Goal: Task Accomplishment & Management: Use online tool/utility

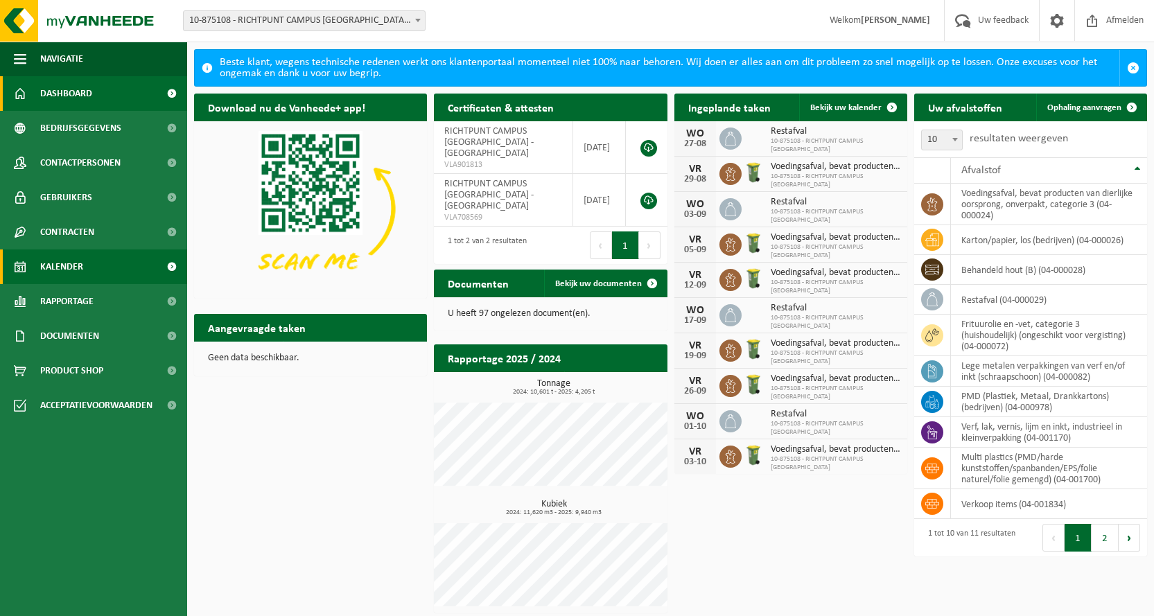
click at [64, 260] on span "Kalender" at bounding box center [61, 266] width 43 height 35
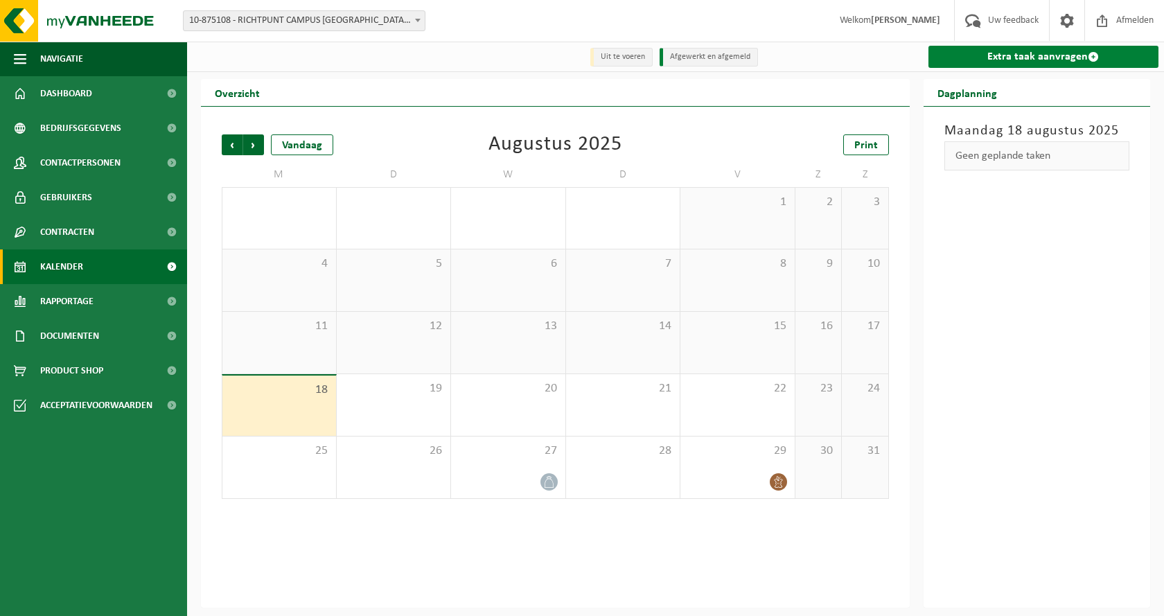
click at [1026, 58] on link "Extra taak aanvragen" at bounding box center [1044, 57] width 231 height 22
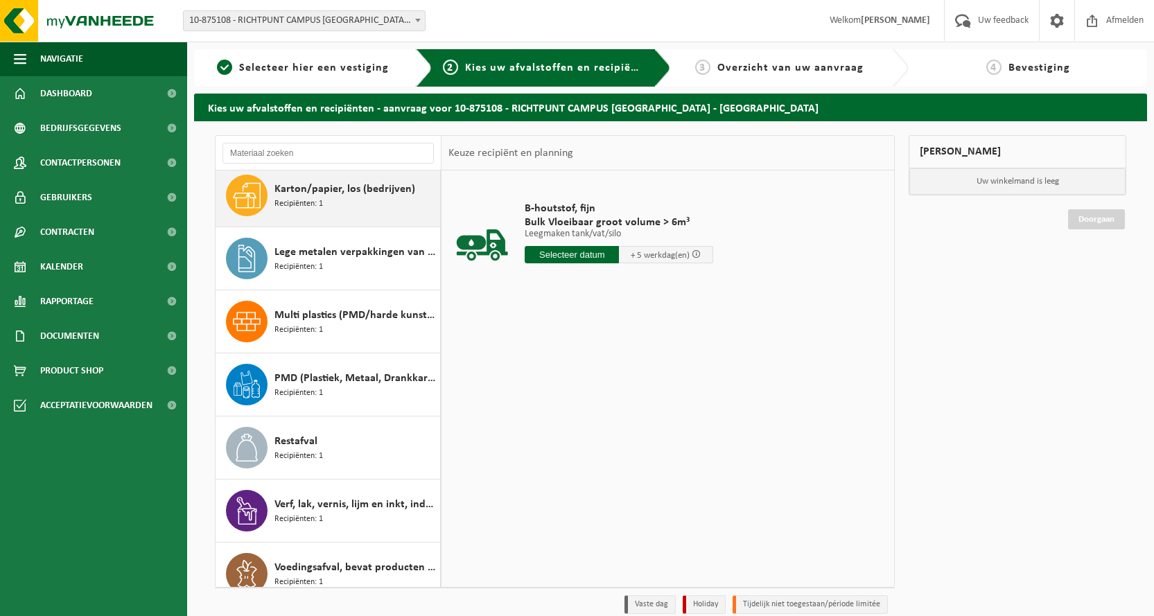
scroll to position [213, 0]
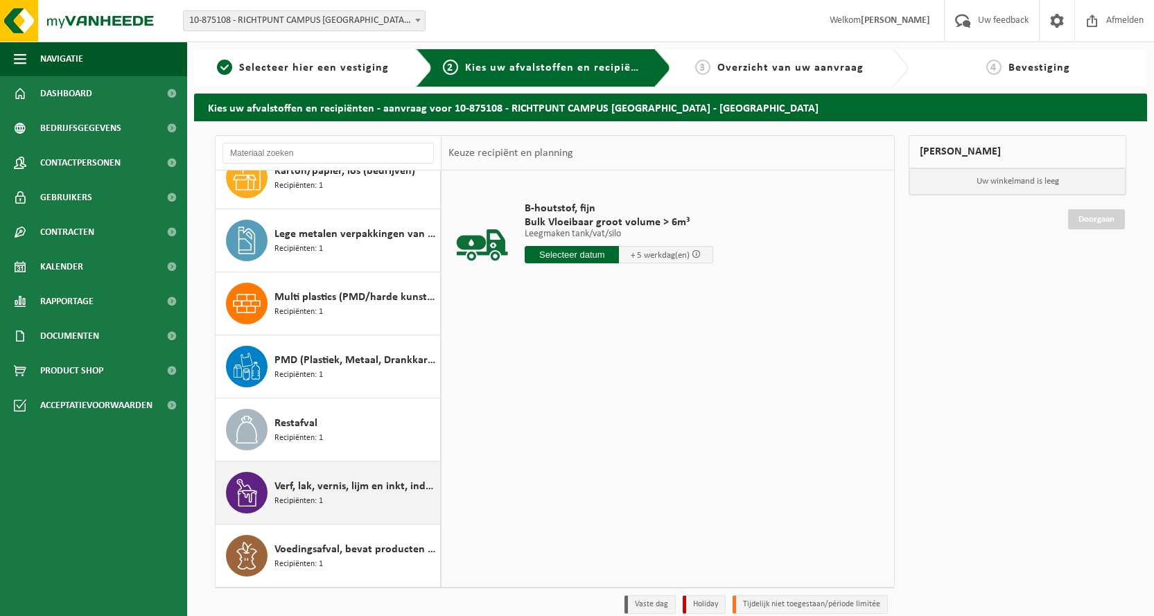
click at [310, 491] on span "Verf, lak, vernis, lijm en inkt, industrieel in kleinverpakking" at bounding box center [355, 486] width 162 height 17
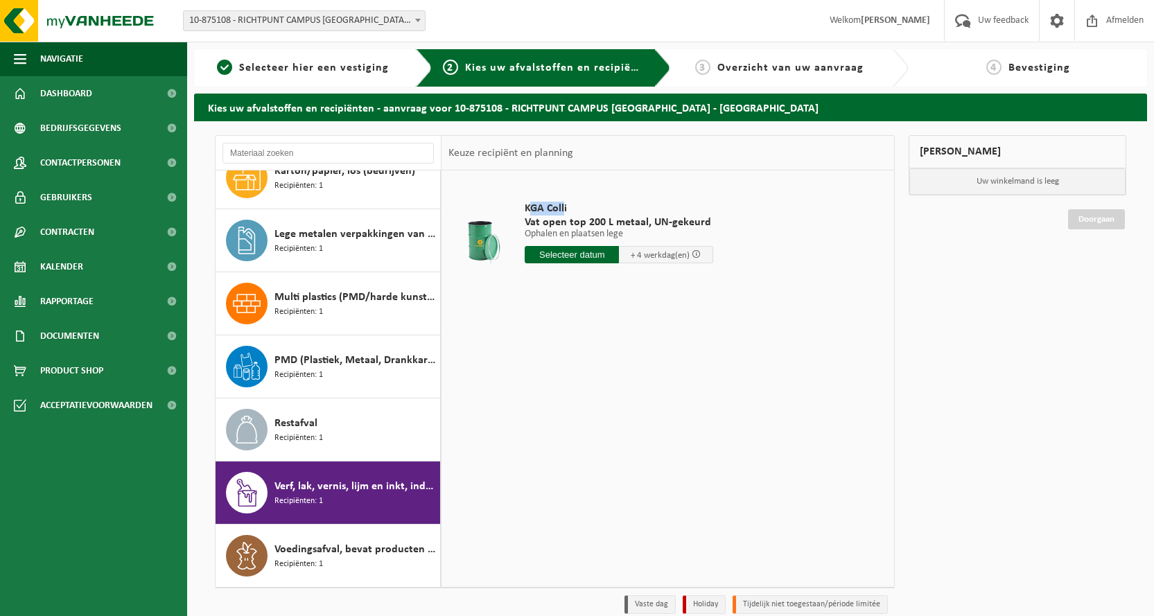
drag, startPoint x: 529, startPoint y: 208, endPoint x: 564, endPoint y: 213, distance: 35.7
click at [564, 213] on span "KGA Colli" at bounding box center [619, 209] width 188 height 14
click at [522, 208] on div "KGA Colli Vat open top 200 L metaal, UN-gekeurd Ophalen en plaatsen lege Ophale…" at bounding box center [619, 236] width 202 height 96
drag, startPoint x: 526, startPoint y: 208, endPoint x: 707, endPoint y: 226, distance: 181.7
click at [707, 226] on div "KGA Colli Vat open top 200 L metaal, UN-gekeurd Ophalen en plaatsen lege Ophale…" at bounding box center [619, 236] width 202 height 96
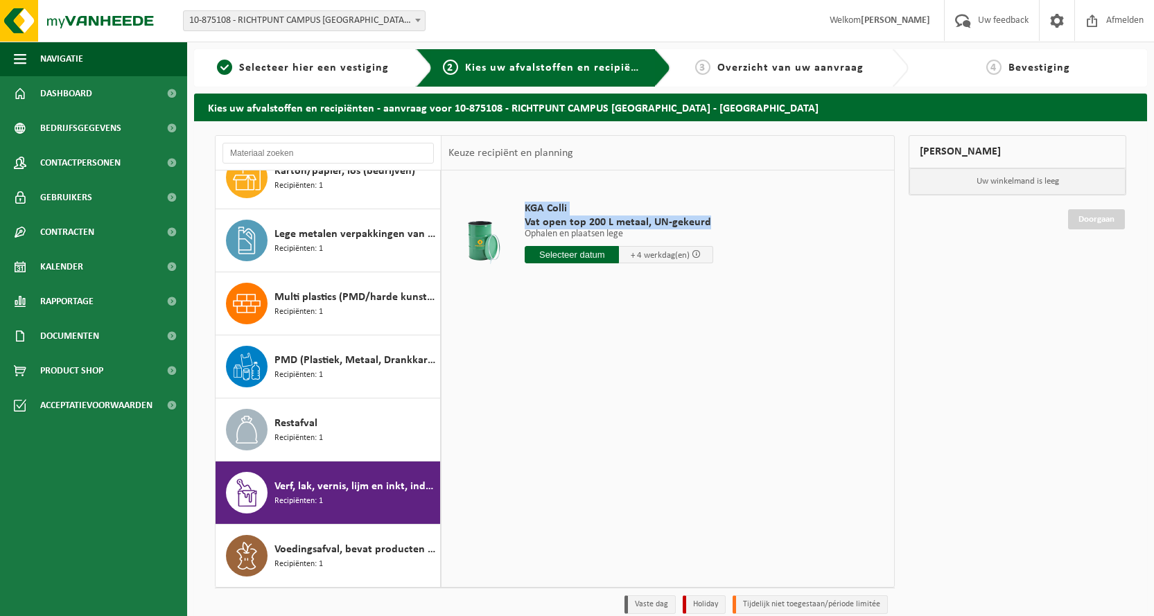
copy div "KGA Colli Vat open top 200 L metaal, UN-gekeurd"
click at [701, 313] on div "KGA Colli Vat open top 200 L metaal, UN-gekeurd Ophalen en plaatsen lege Ophale…" at bounding box center [667, 378] width 452 height 416
